Goal: Find specific page/section: Find specific page/section

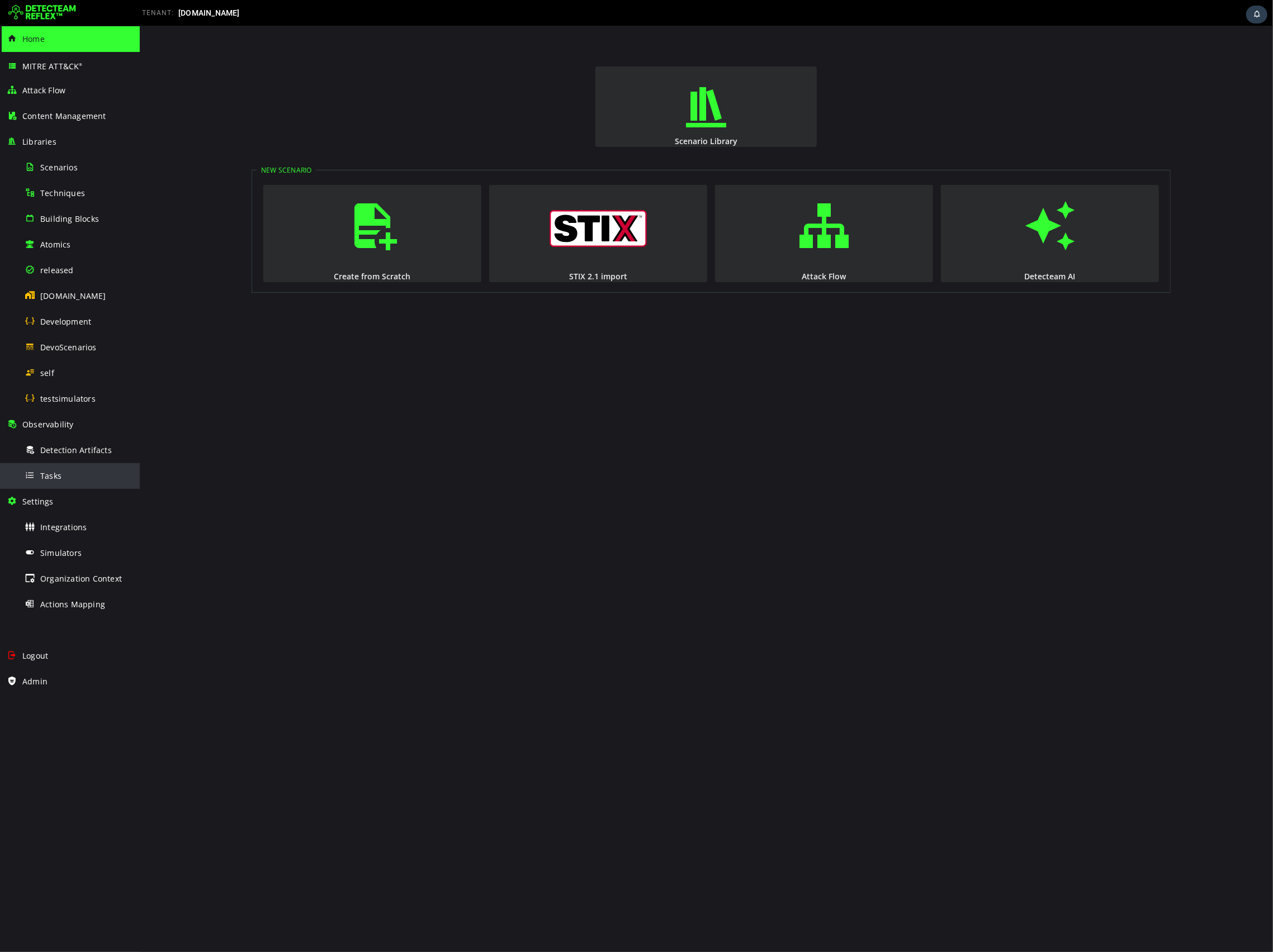
click at [42, 472] on span "Tasks" at bounding box center [51, 476] width 21 height 11
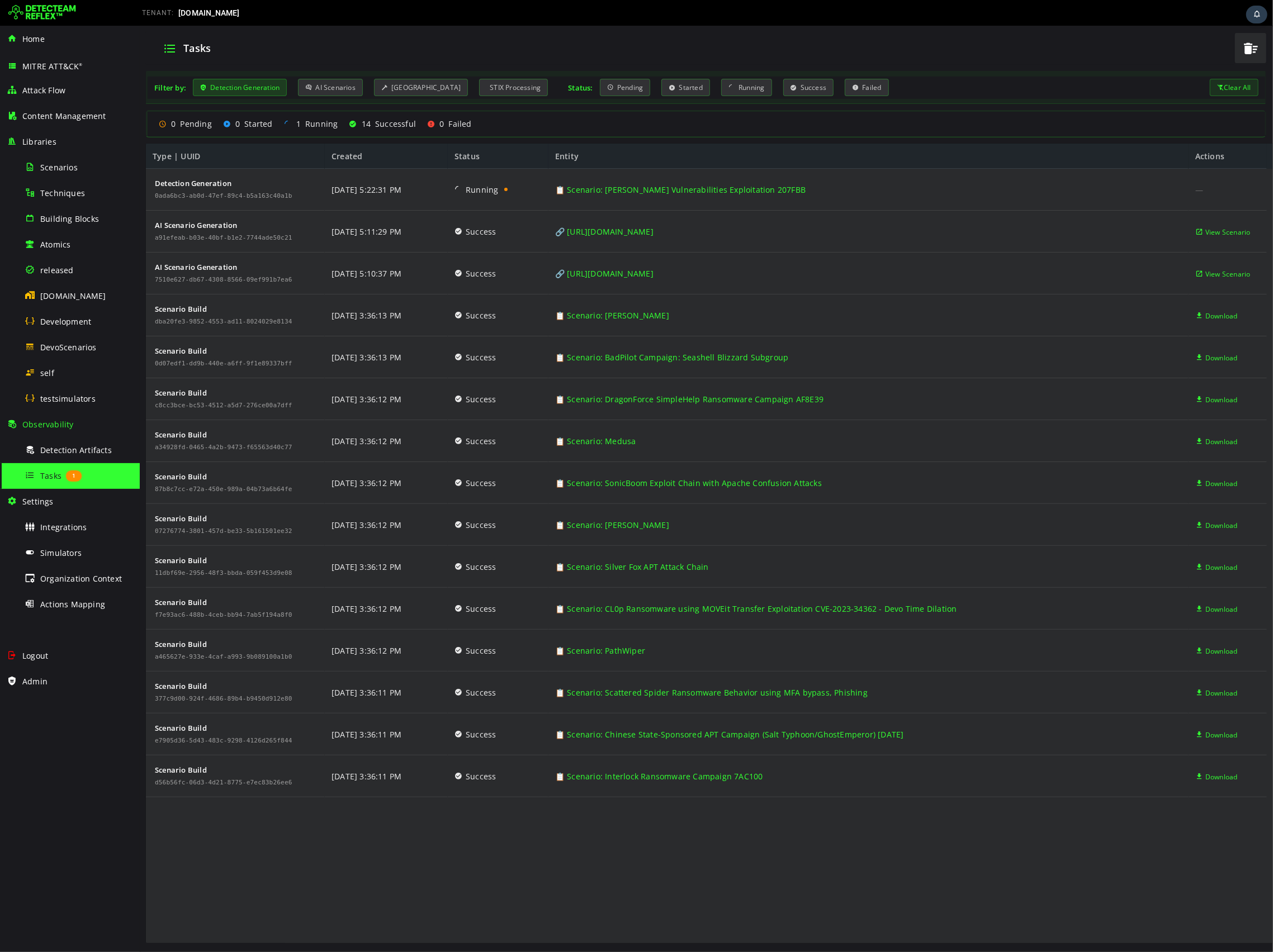
click at [267, 89] on div "Detection Generation" at bounding box center [239, 87] width 94 height 17
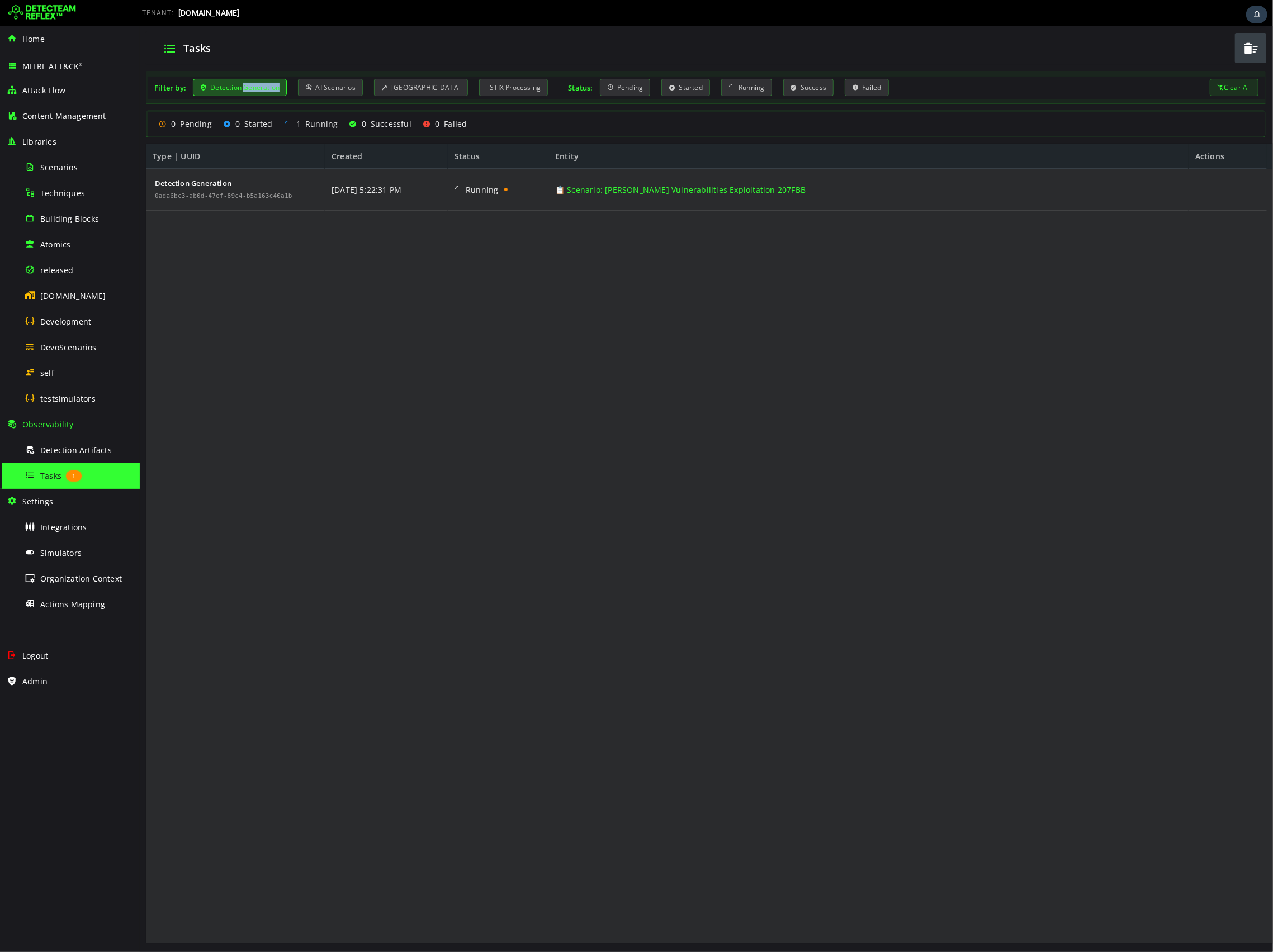
click at [268, 89] on div "Detection Generation" at bounding box center [239, 87] width 94 height 17
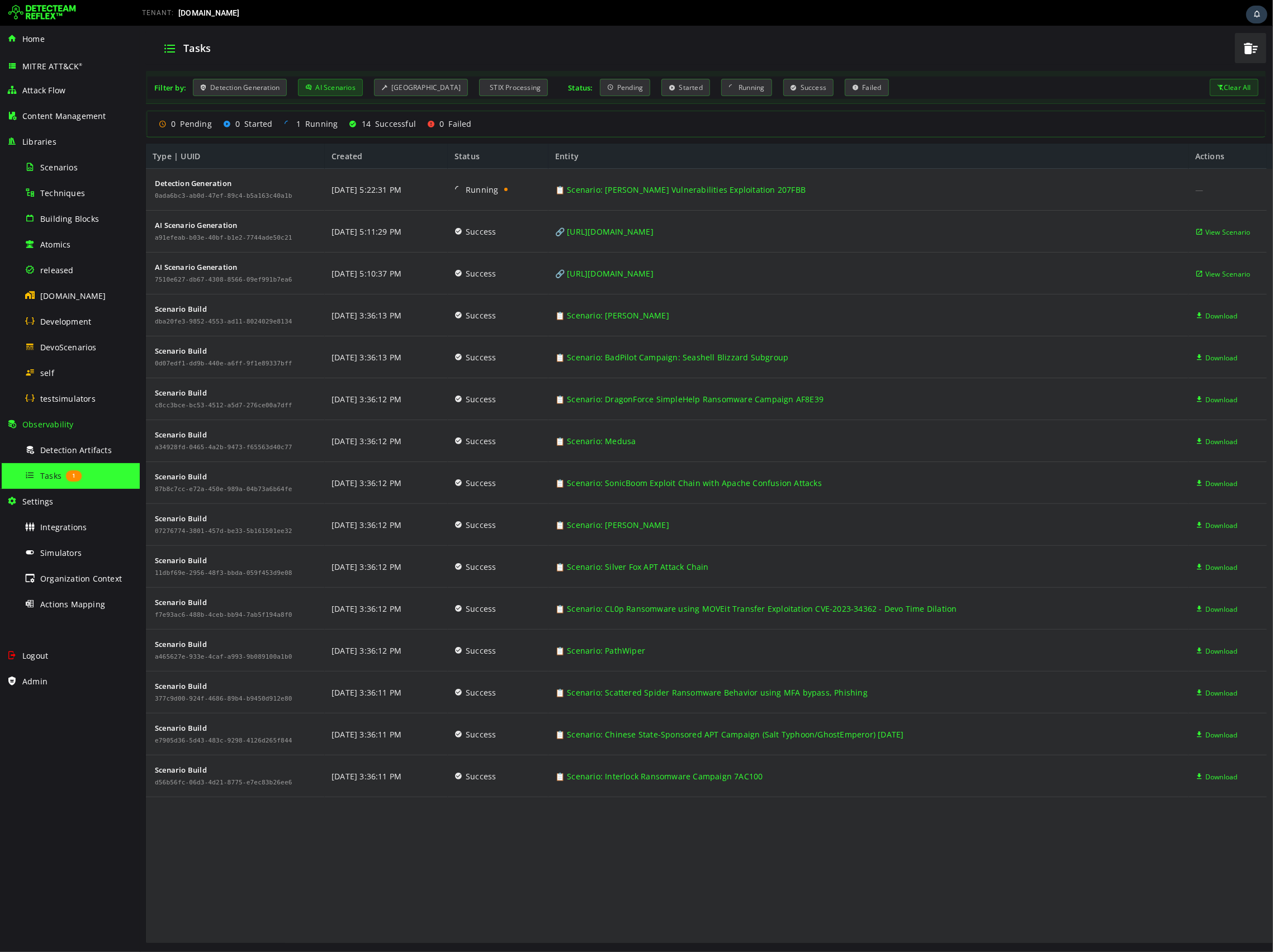
click at [340, 88] on div "AI Scenarios" at bounding box center [330, 87] width 65 height 17
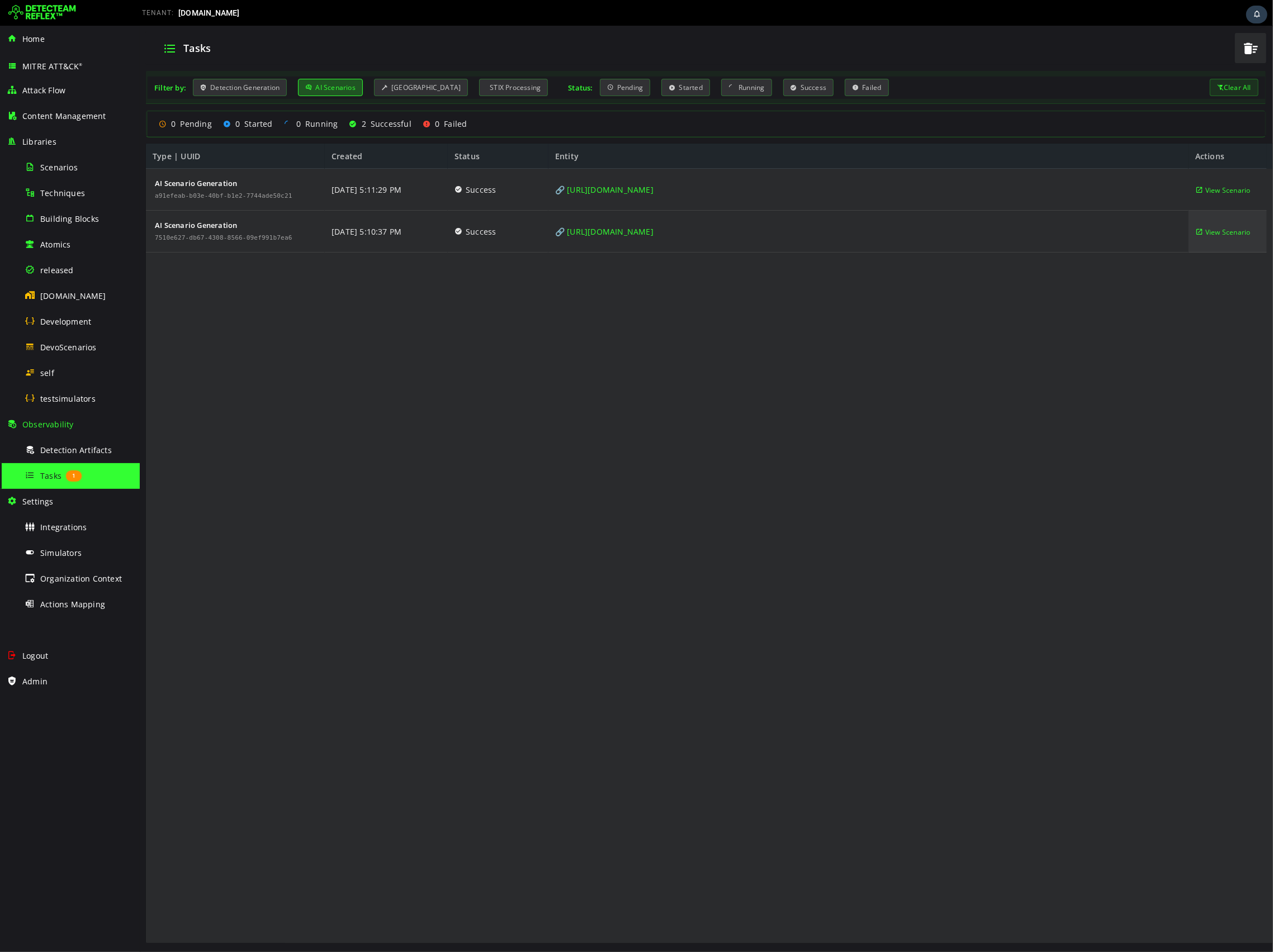
click at [1223, 238] on span "View Scenario" at bounding box center [1227, 231] width 46 height 42
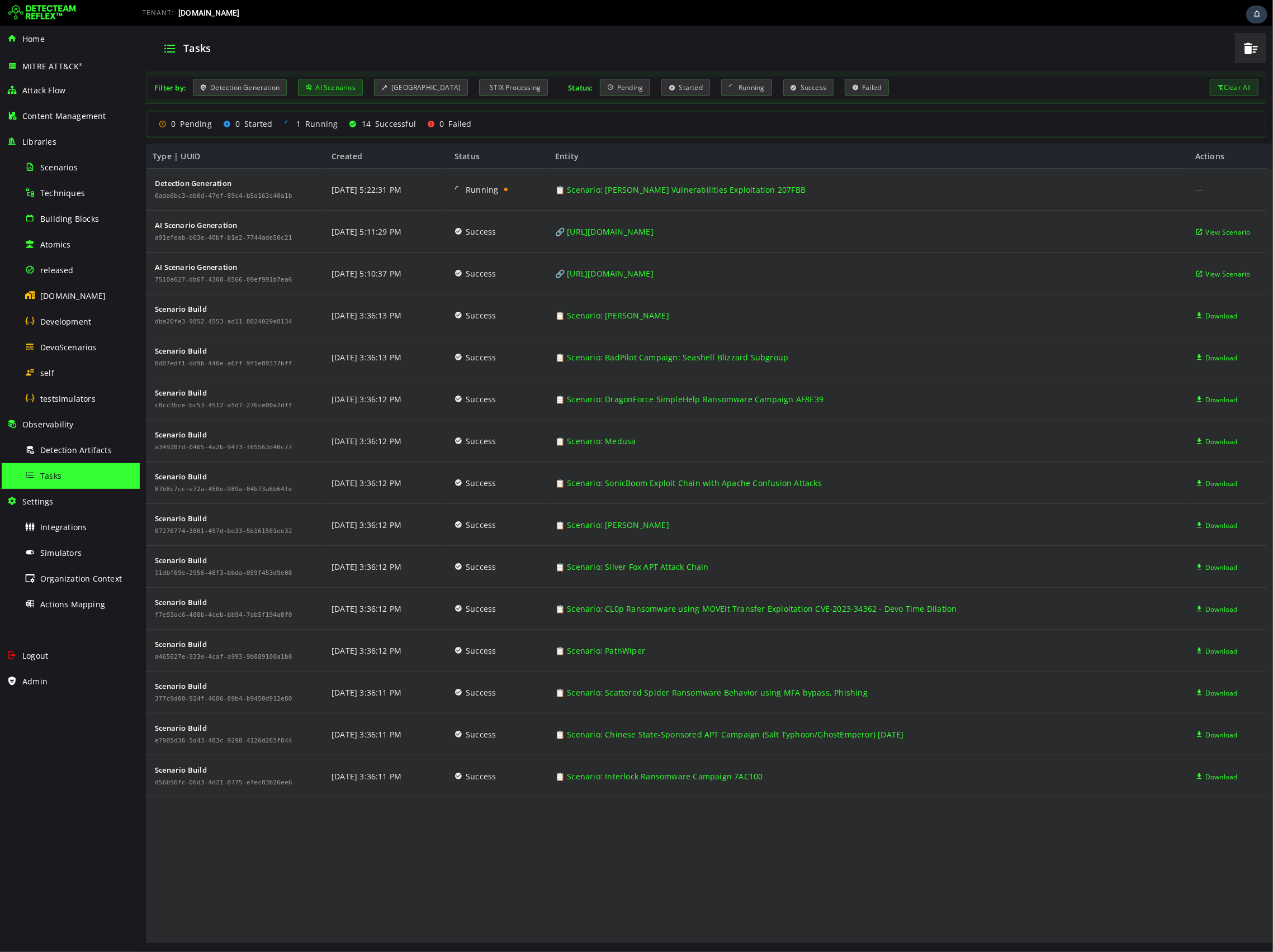
click at [339, 87] on div "AI Scenarios" at bounding box center [330, 87] width 65 height 17
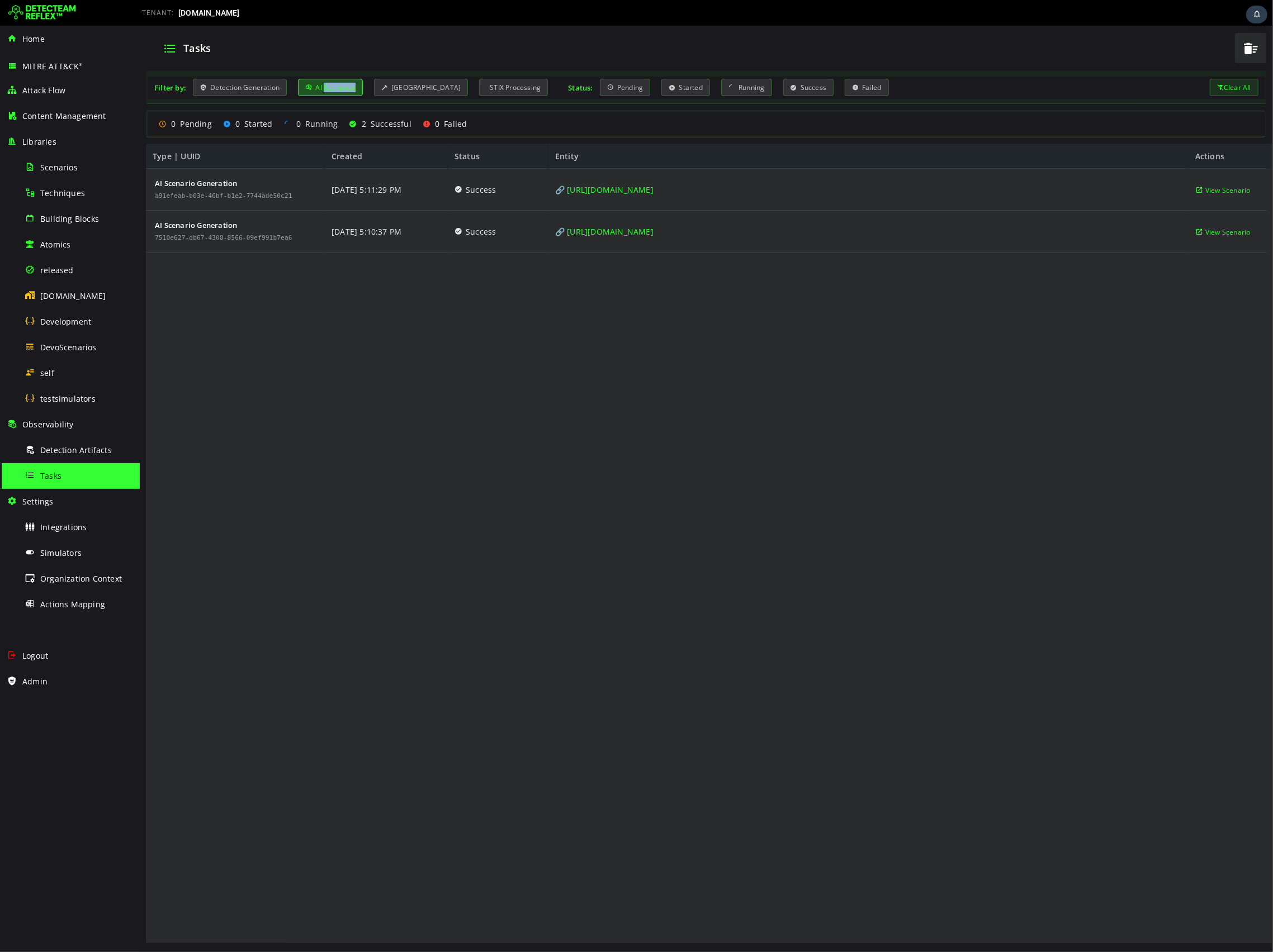
click at [339, 87] on div "AI Scenarios" at bounding box center [330, 87] width 65 height 17
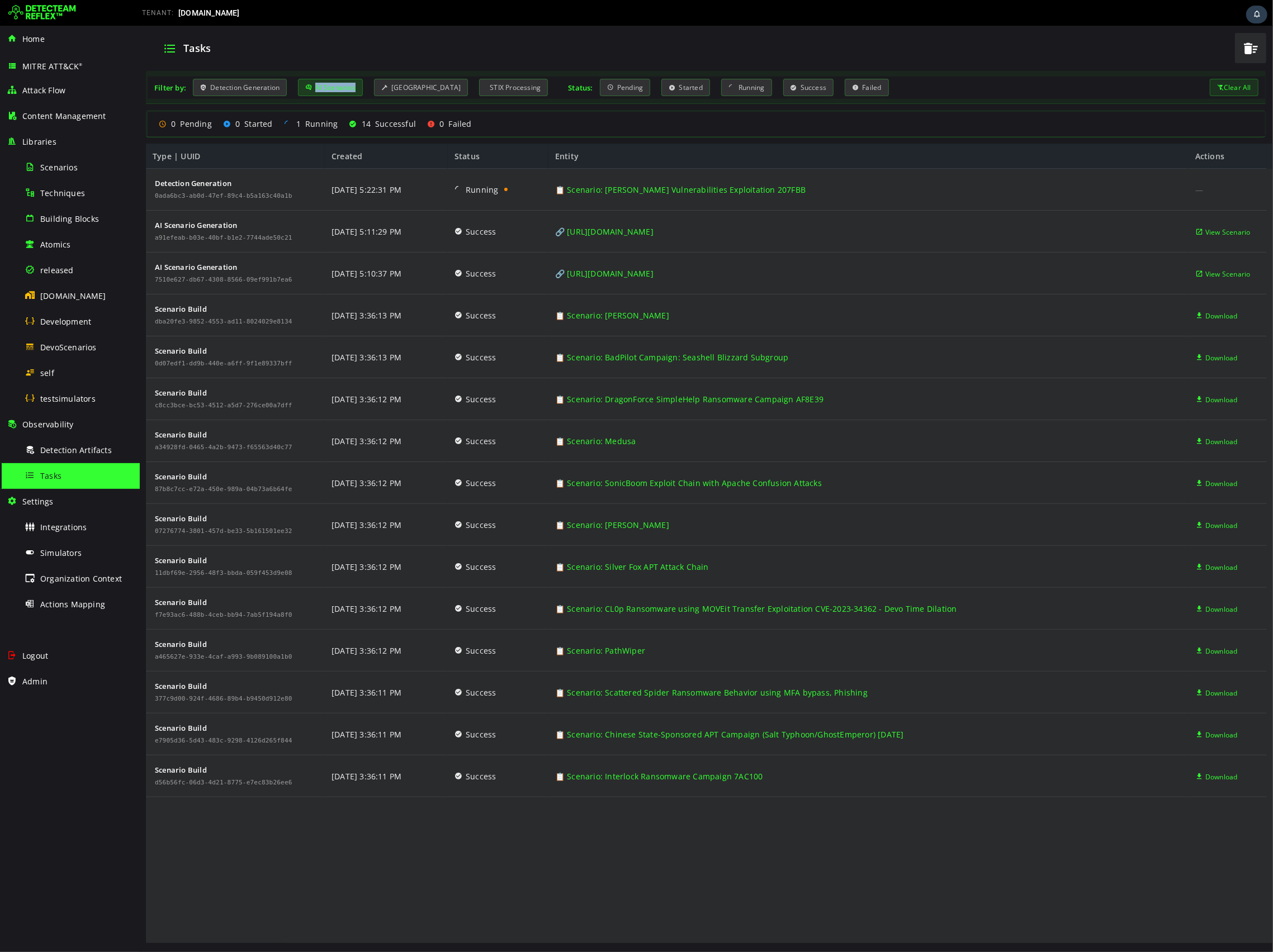
click at [339, 87] on div "AI Scenarios" at bounding box center [330, 87] width 65 height 17
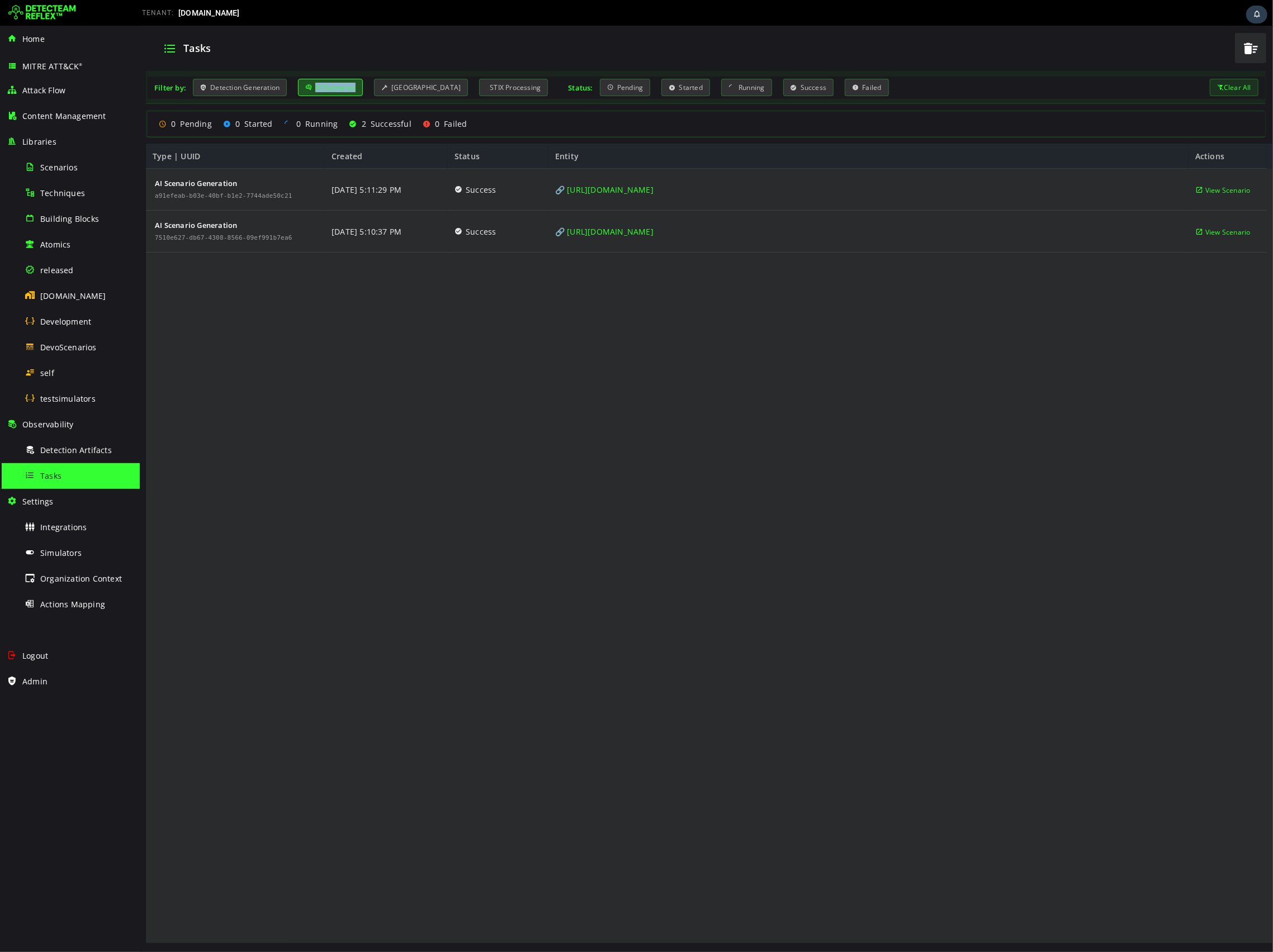
click at [326, 85] on div "AI Scenarios" at bounding box center [330, 87] width 65 height 17
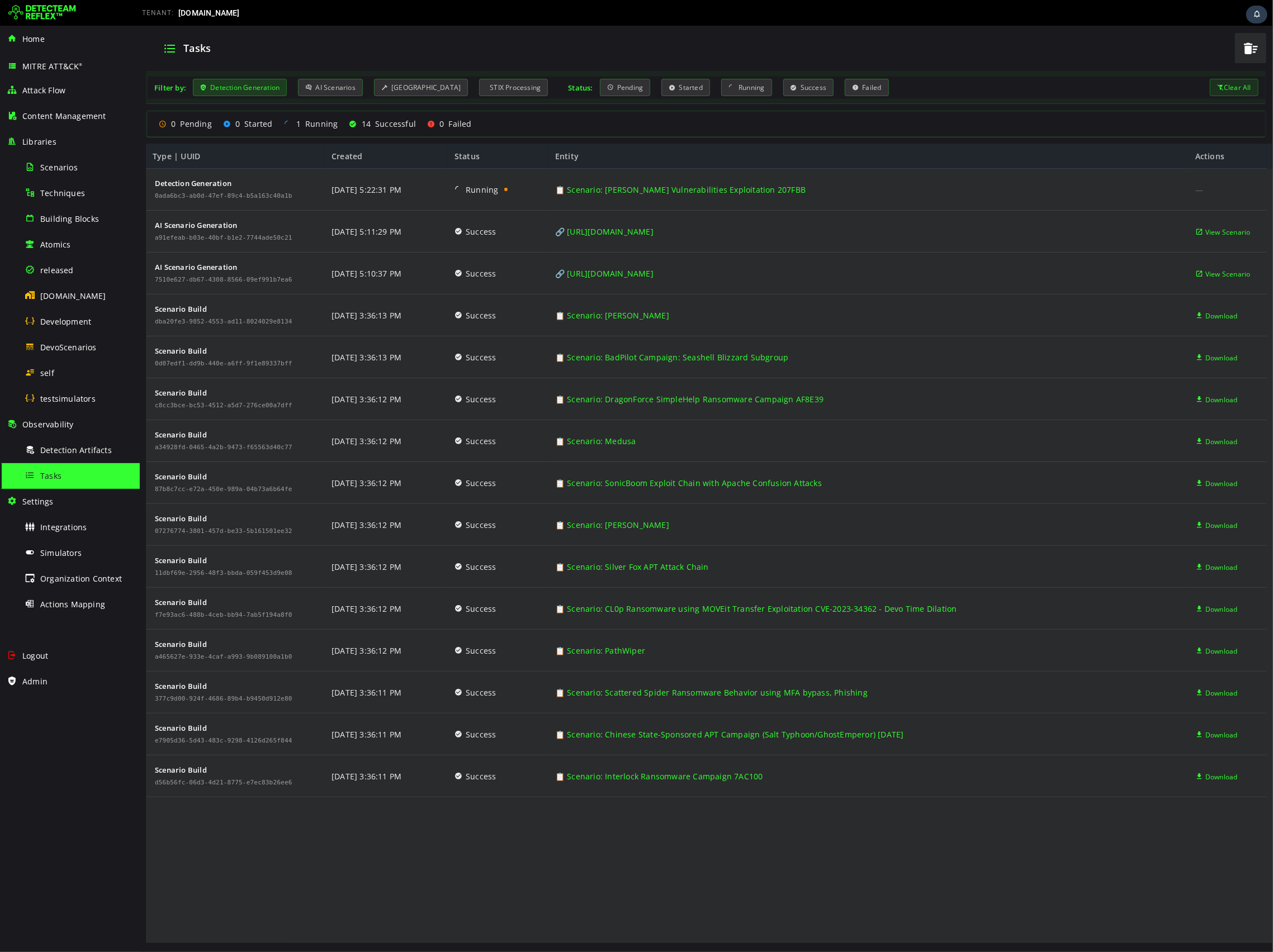
click at [262, 85] on div "Detection Generation" at bounding box center [239, 87] width 94 height 17
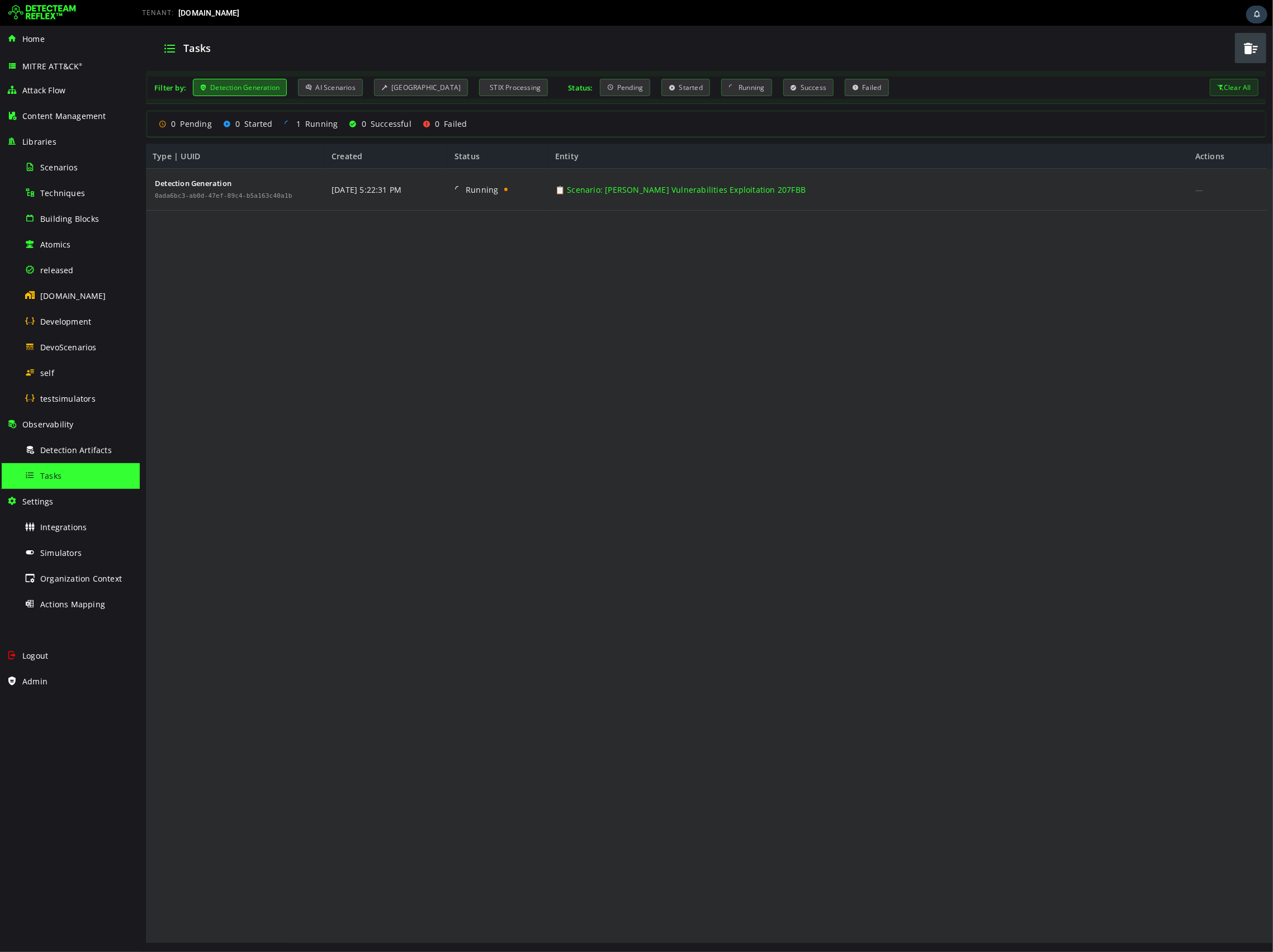
click at [232, 89] on div "Detection Generation" at bounding box center [239, 87] width 94 height 17
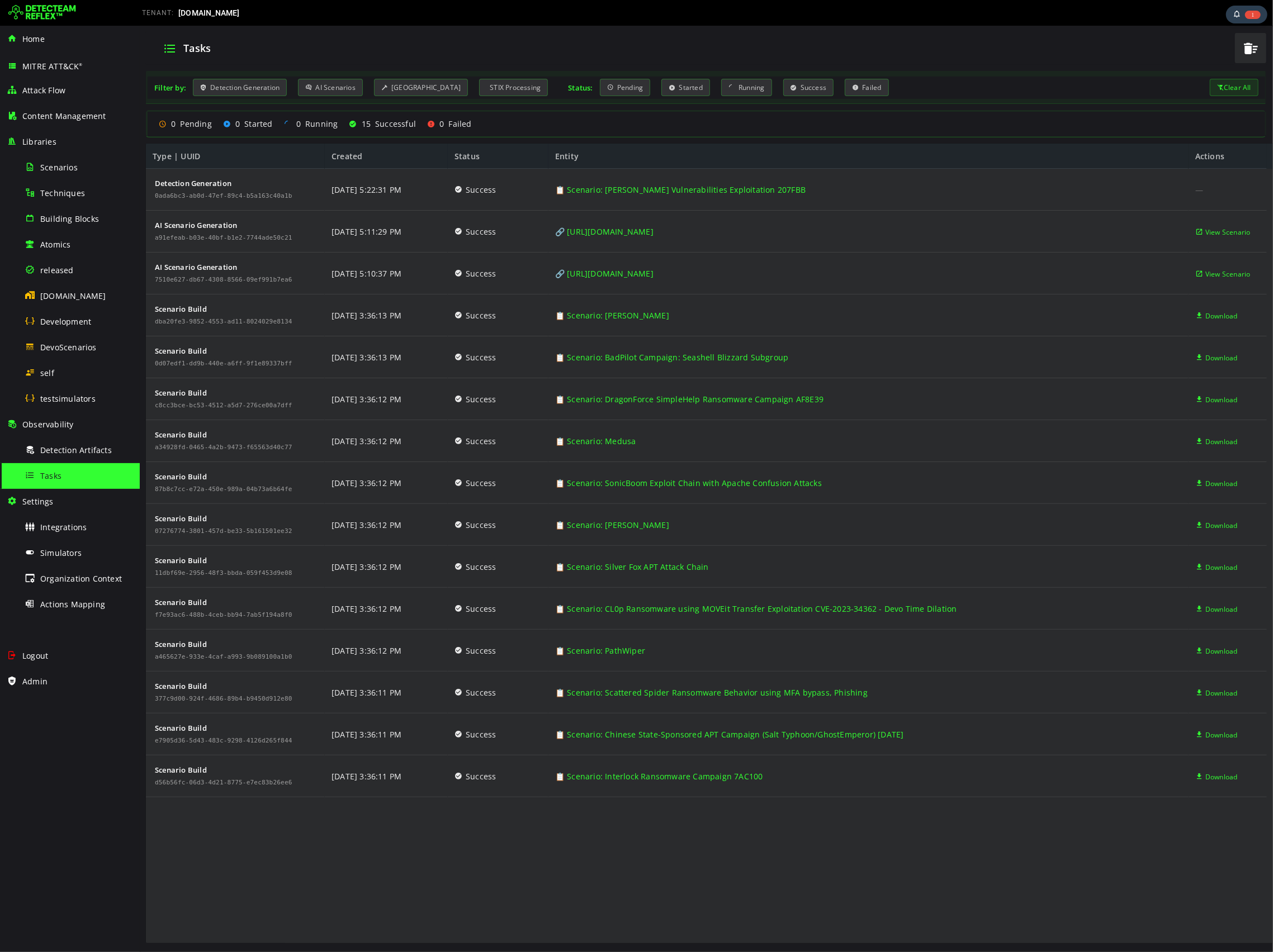
click at [562, 834] on div "Detection Generation 0ada6bc3-ab0d-47ef-89c4-b5a163c40a1b AI Scenario Generatio…" at bounding box center [706, 556] width 1121 height 776
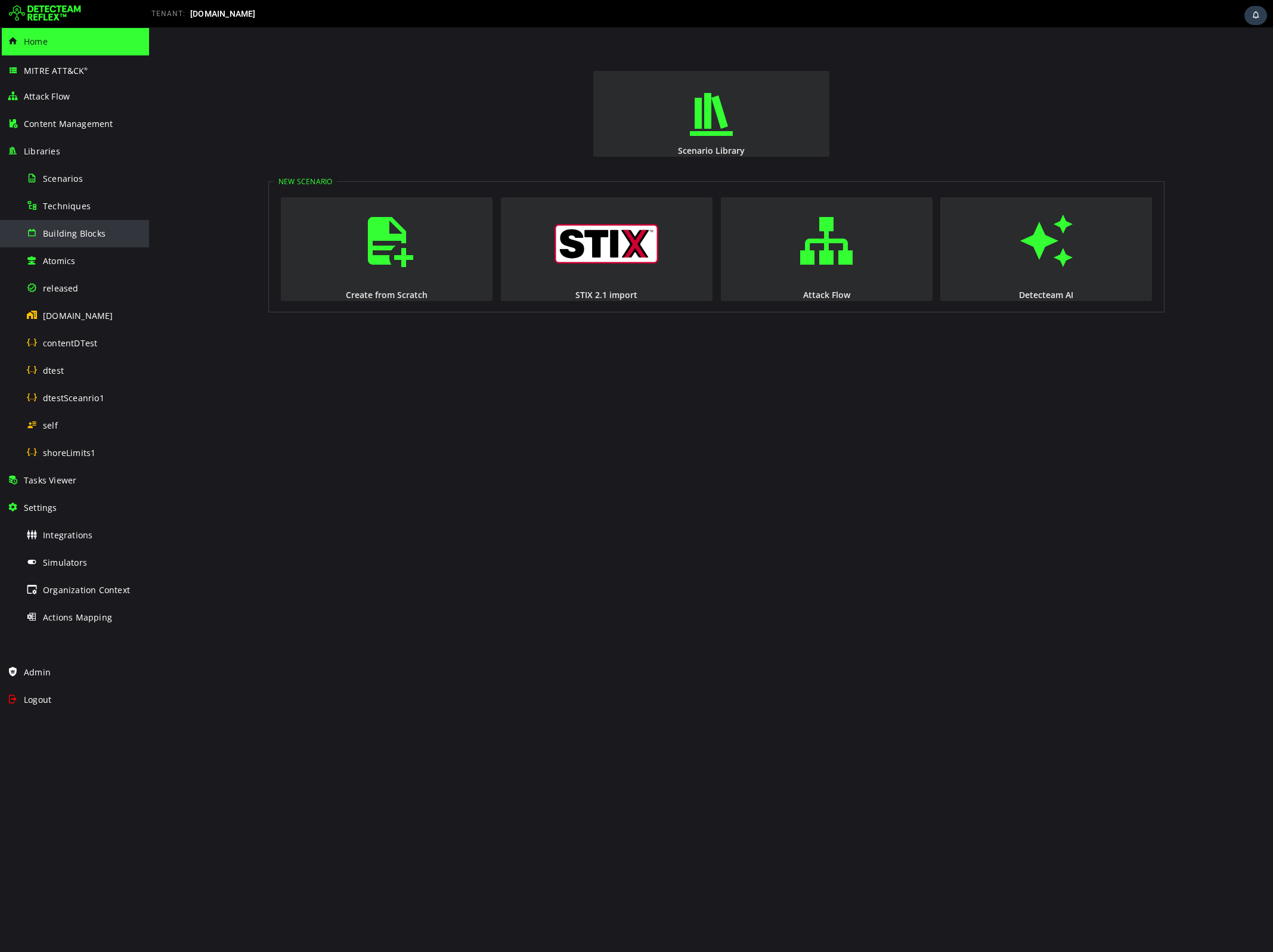
click at [66, 237] on span "Building Blocks" at bounding box center [75, 233] width 63 height 12
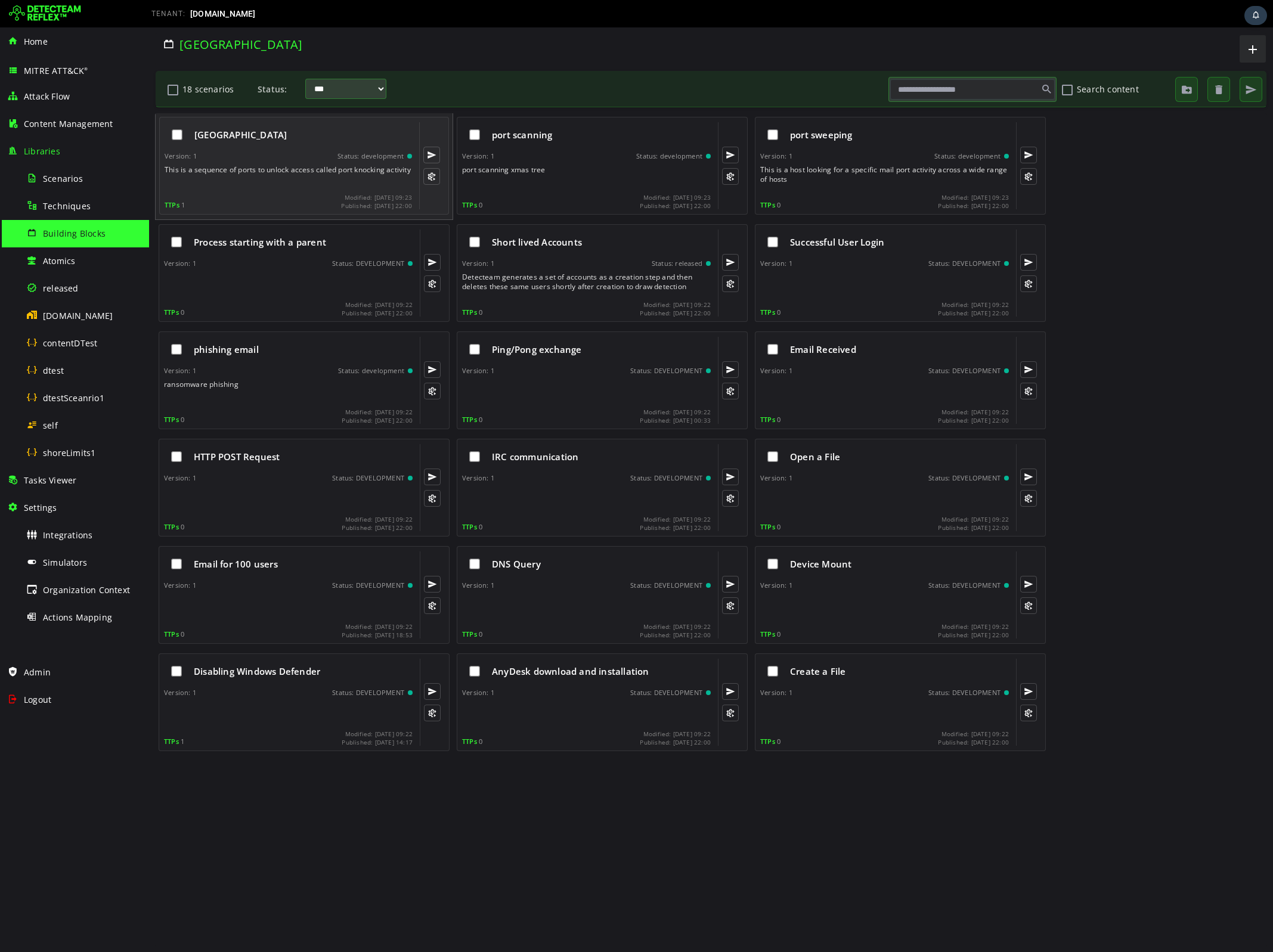
click at [434, 151] on button at bounding box center [432, 155] width 16 height 16
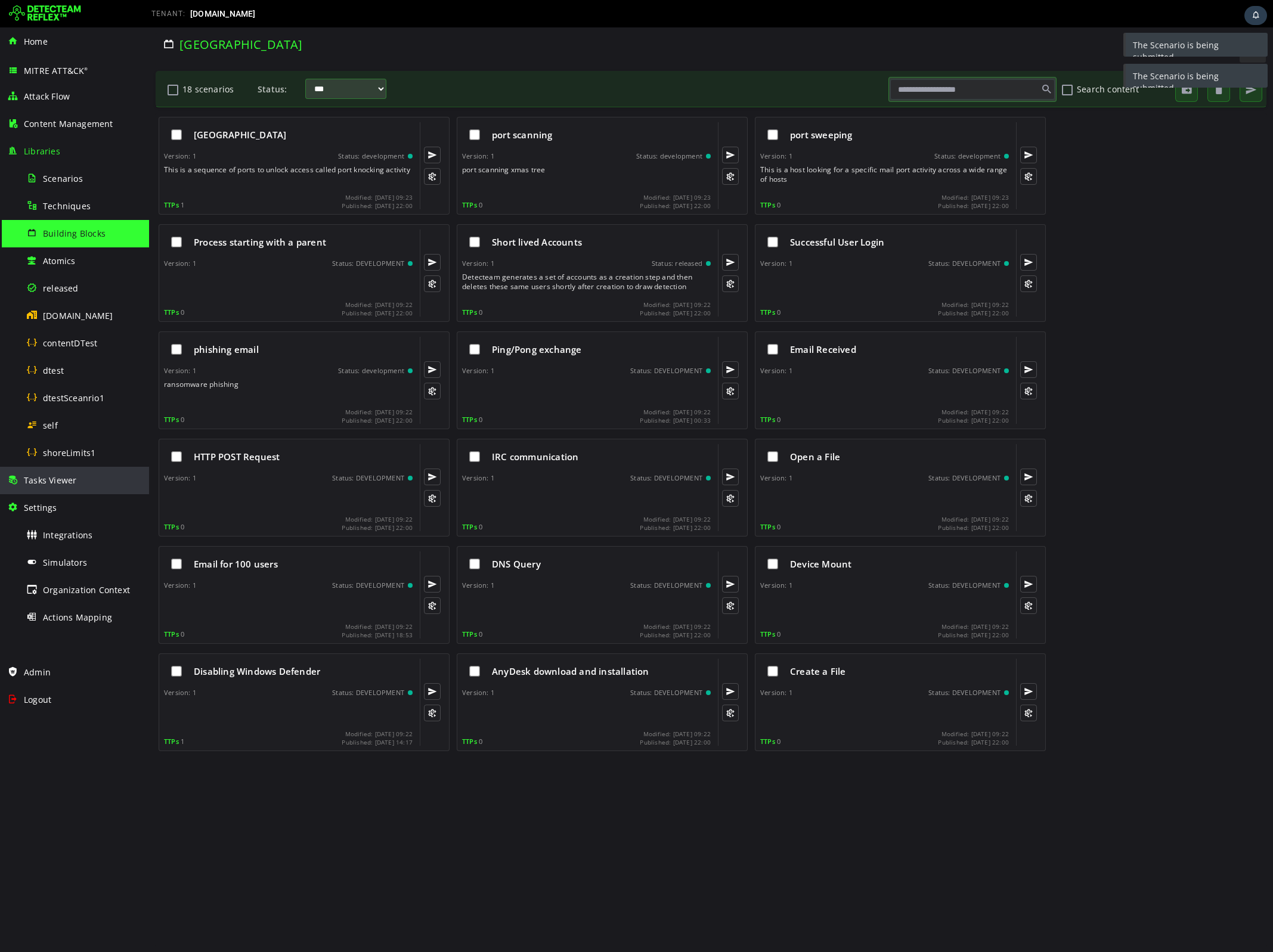
click at [63, 486] on div "Tasks Viewer" at bounding box center [74, 481] width 135 height 27
